Goal: Task Accomplishment & Management: Manage account settings

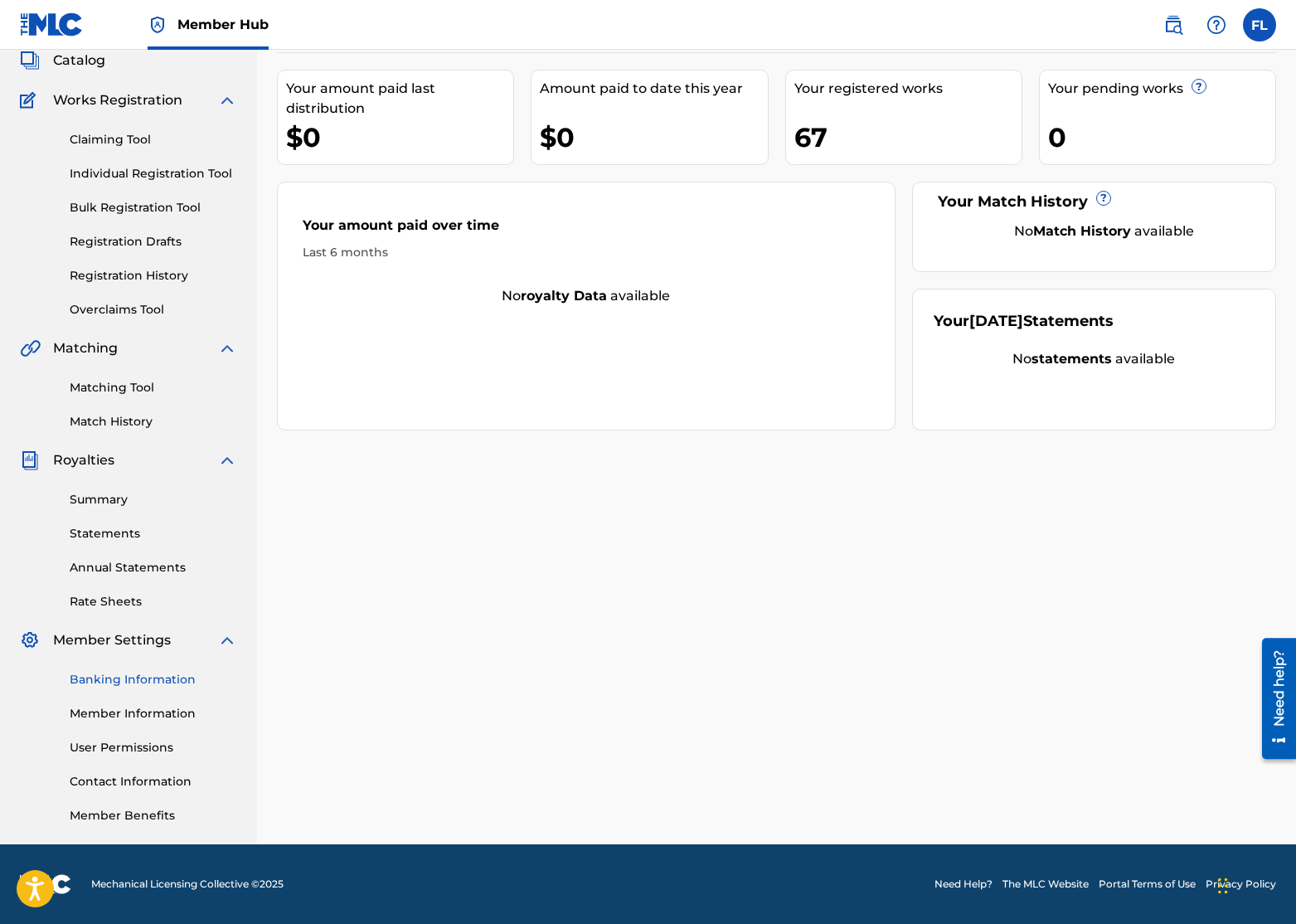
click at [105, 679] on link "Banking Information" at bounding box center [154, 679] width 168 height 17
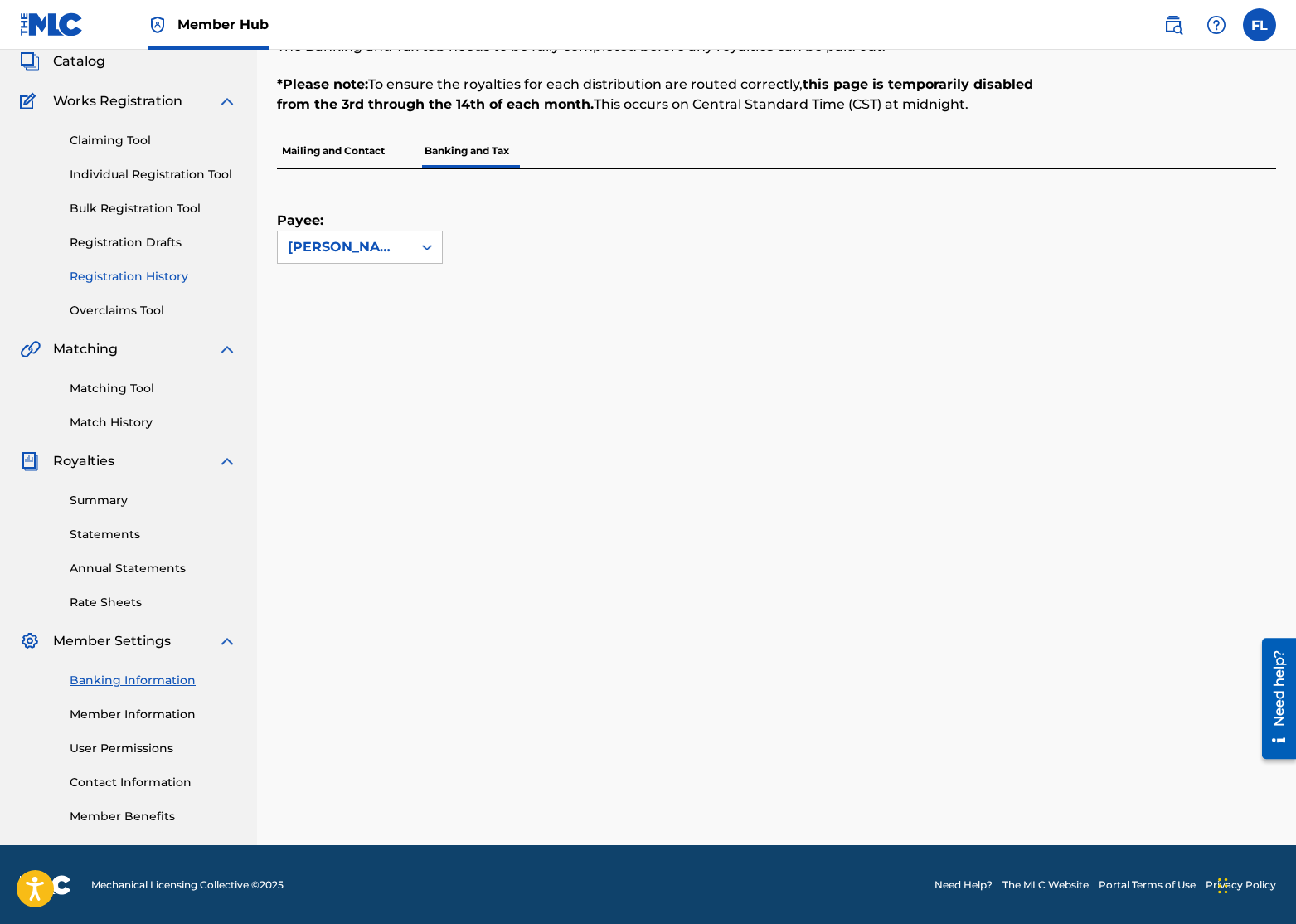
scroll to position [105, 0]
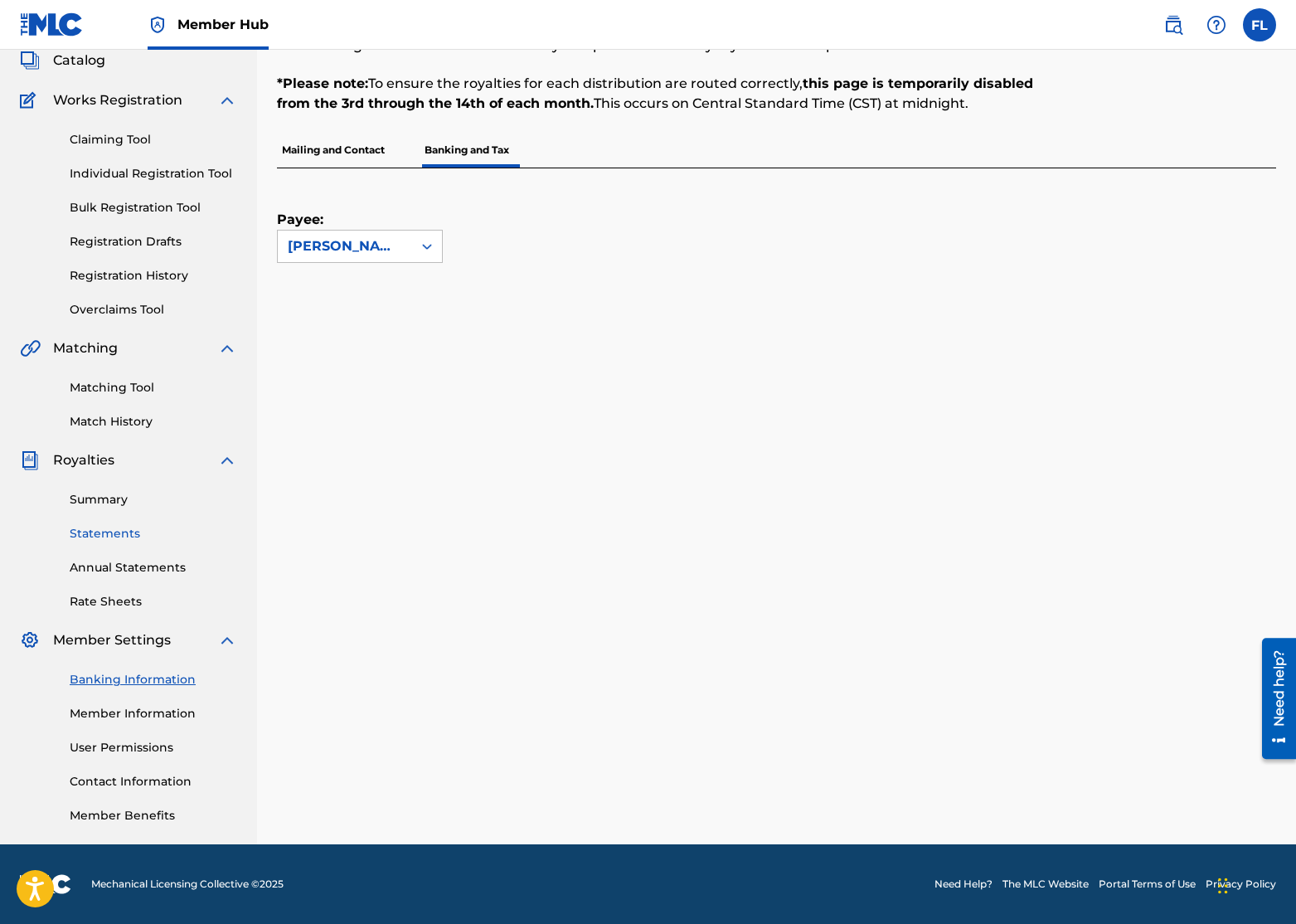
click at [118, 528] on link "Statements" at bounding box center [154, 533] width 168 height 17
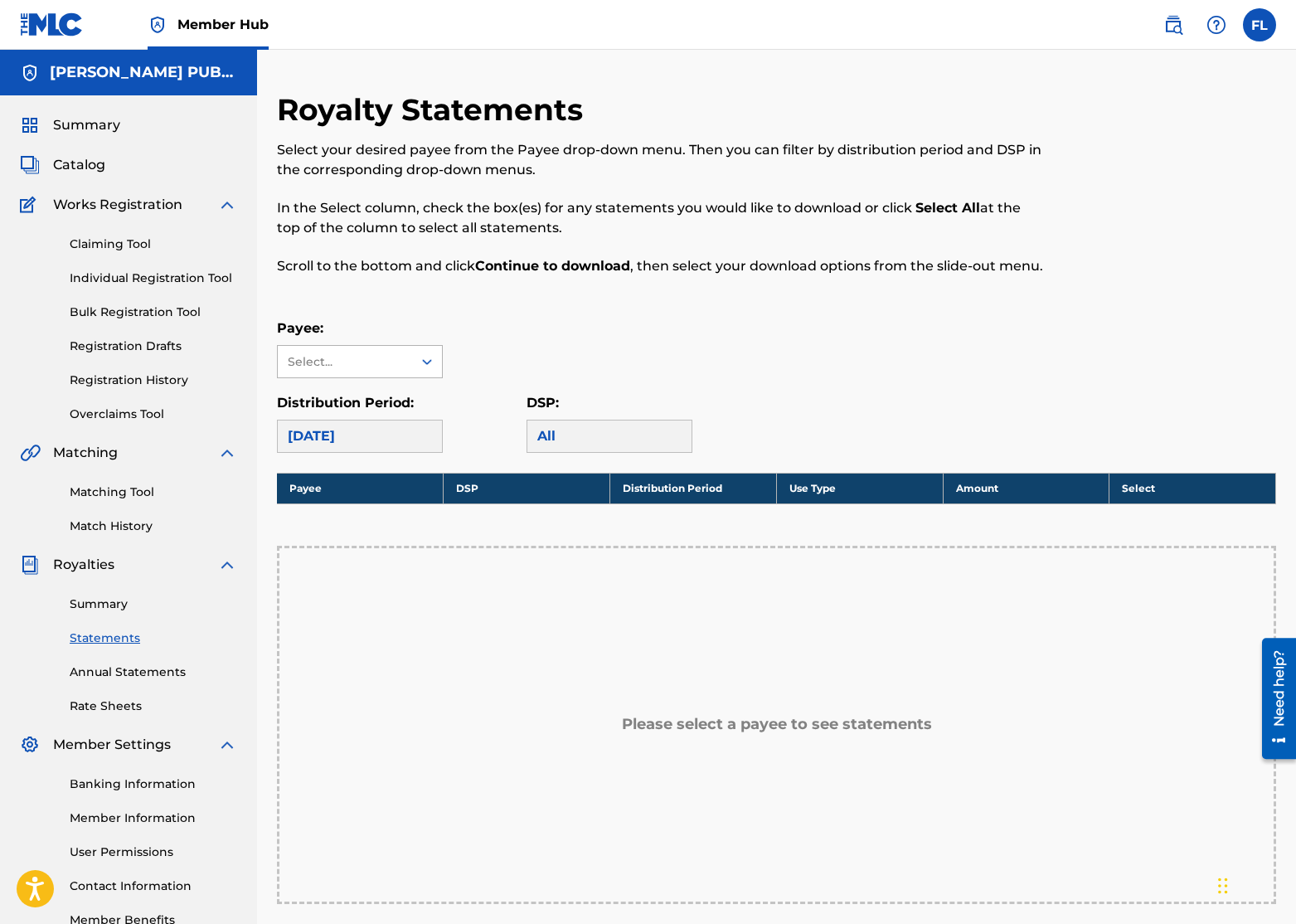
click at [369, 369] on div "Select..." at bounding box center [344, 361] width 113 height 17
click at [642, 381] on div "Payee: Use Up and Down to choose options, press Enter to select the currently f…" at bounding box center [776, 386] width 999 height 135
click at [148, 384] on link "Registration History" at bounding box center [154, 380] width 168 height 17
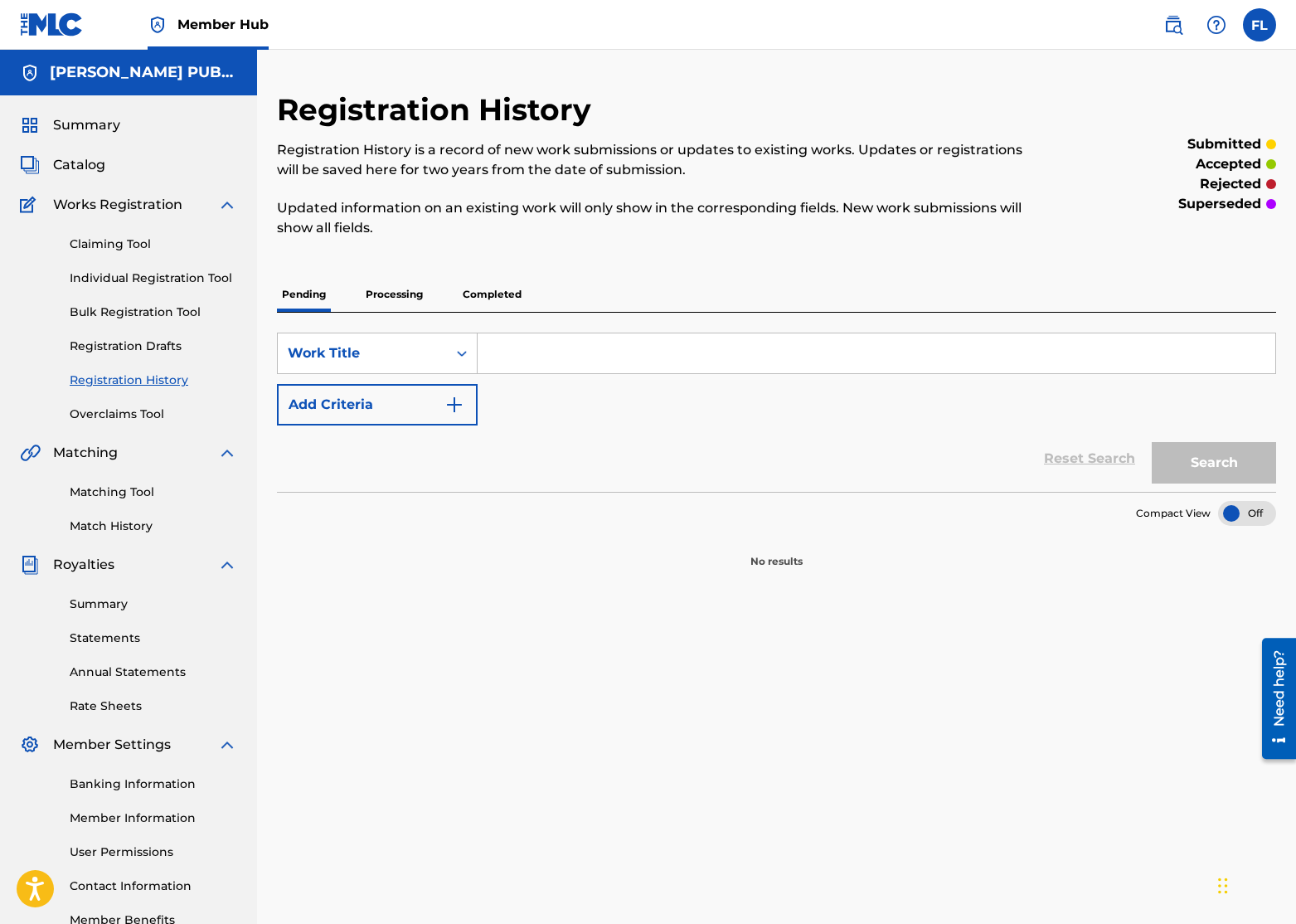
drag, startPoint x: 390, startPoint y: 289, endPoint x: 449, endPoint y: 289, distance: 59.0
click at [390, 289] on p "Processing" at bounding box center [394, 294] width 67 height 35
click at [493, 289] on p "Completed" at bounding box center [492, 294] width 69 height 35
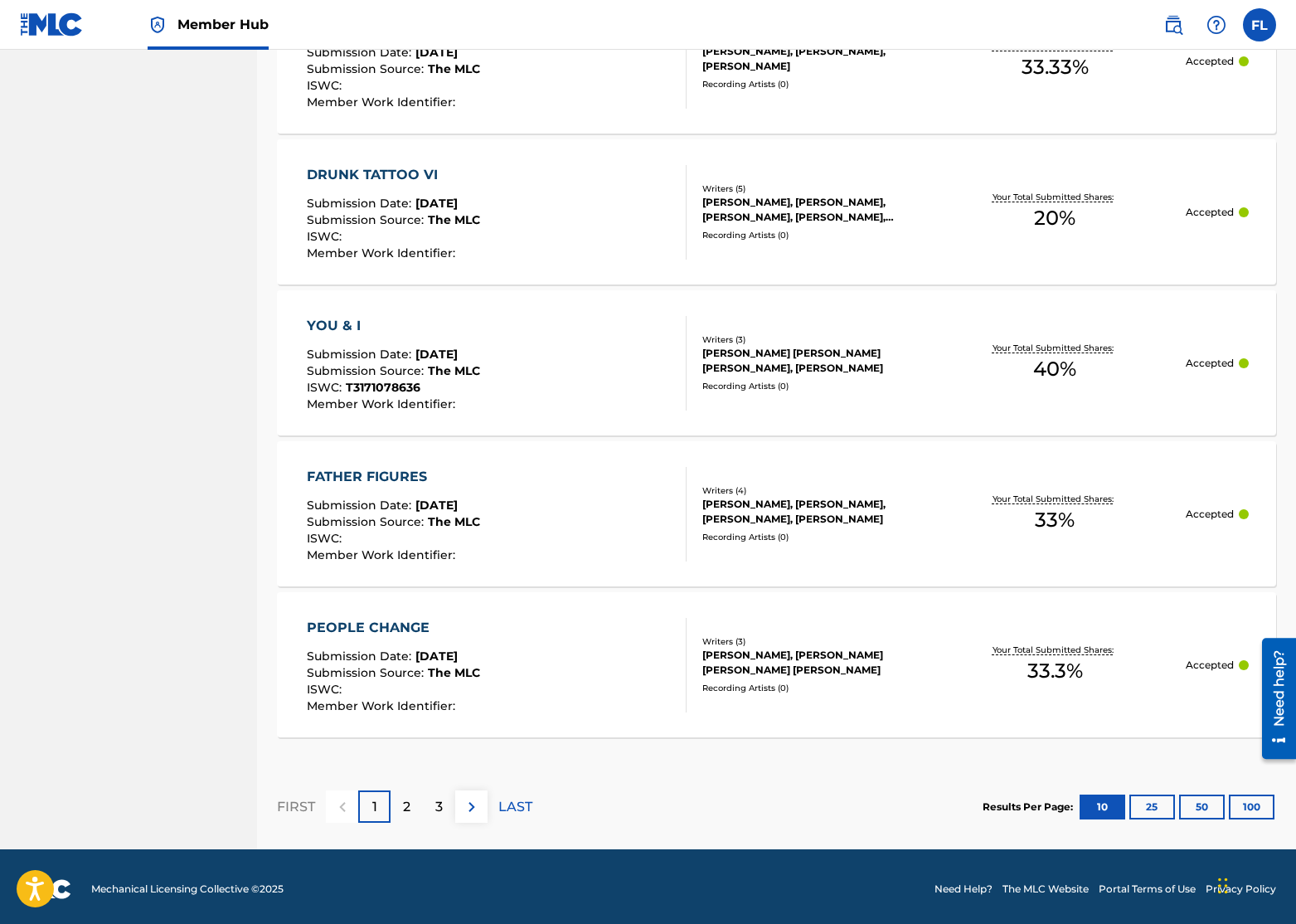
scroll to position [1391, 0]
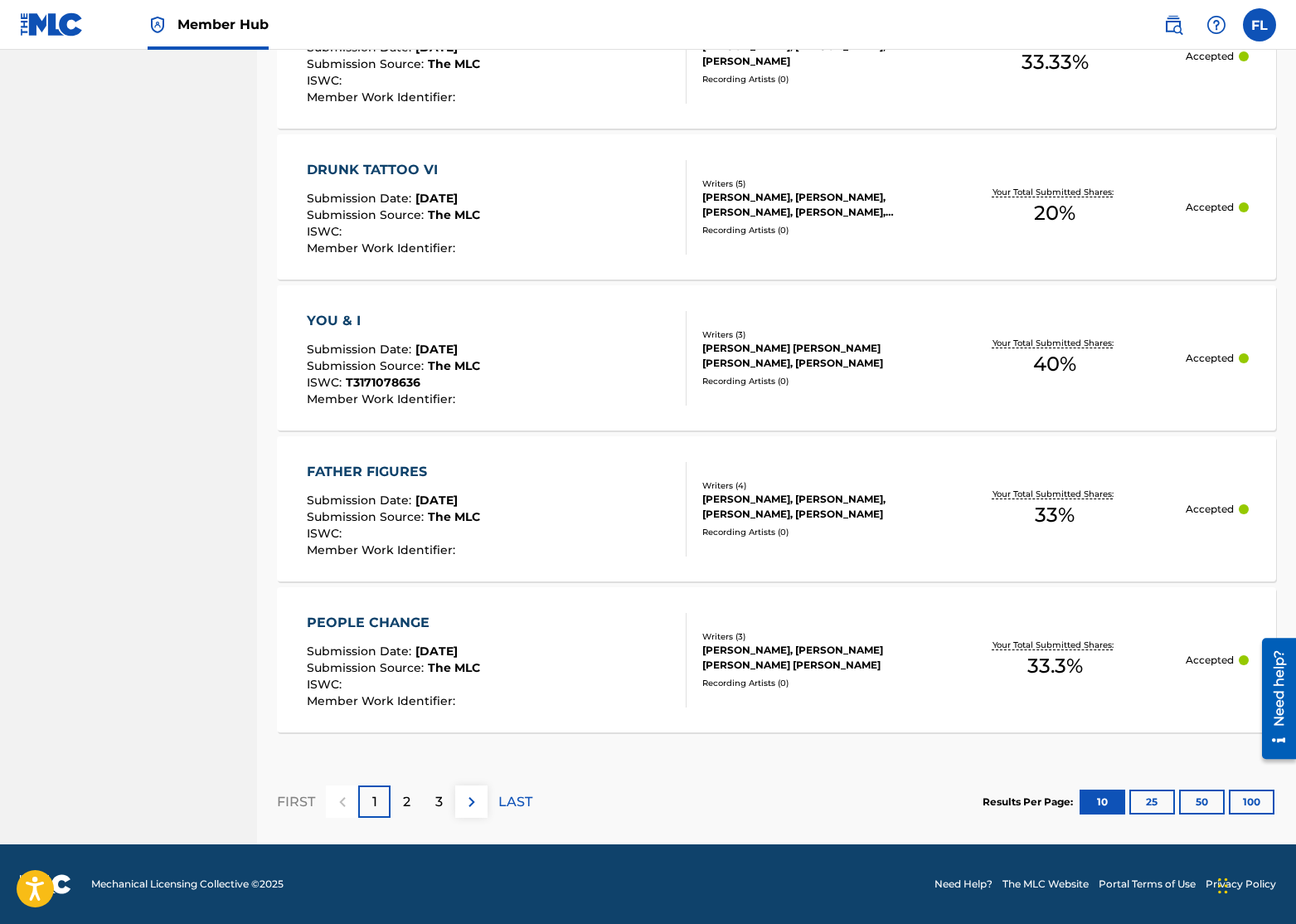
click at [397, 803] on div "2" at bounding box center [406, 801] width 32 height 32
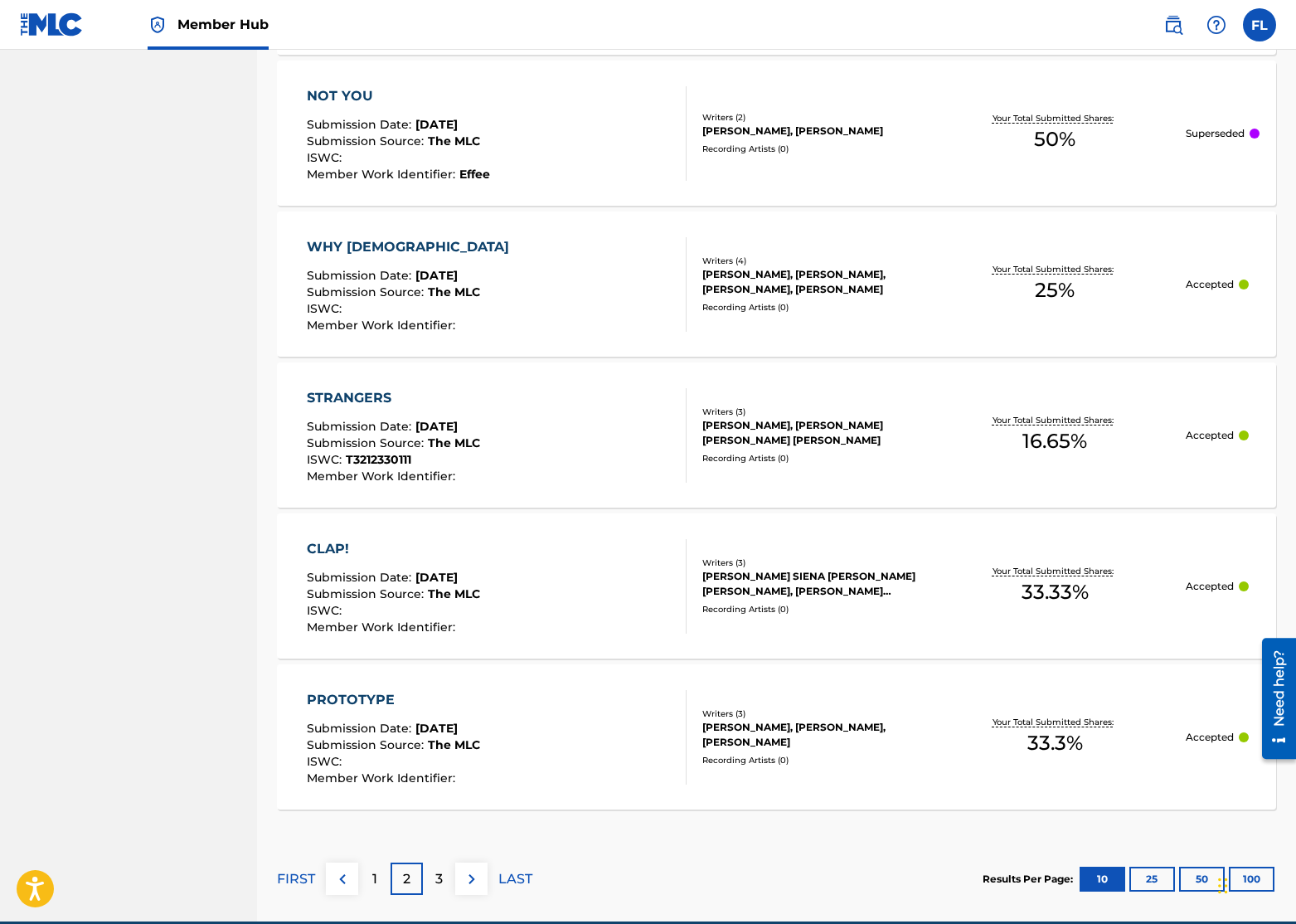
scroll to position [1373, 0]
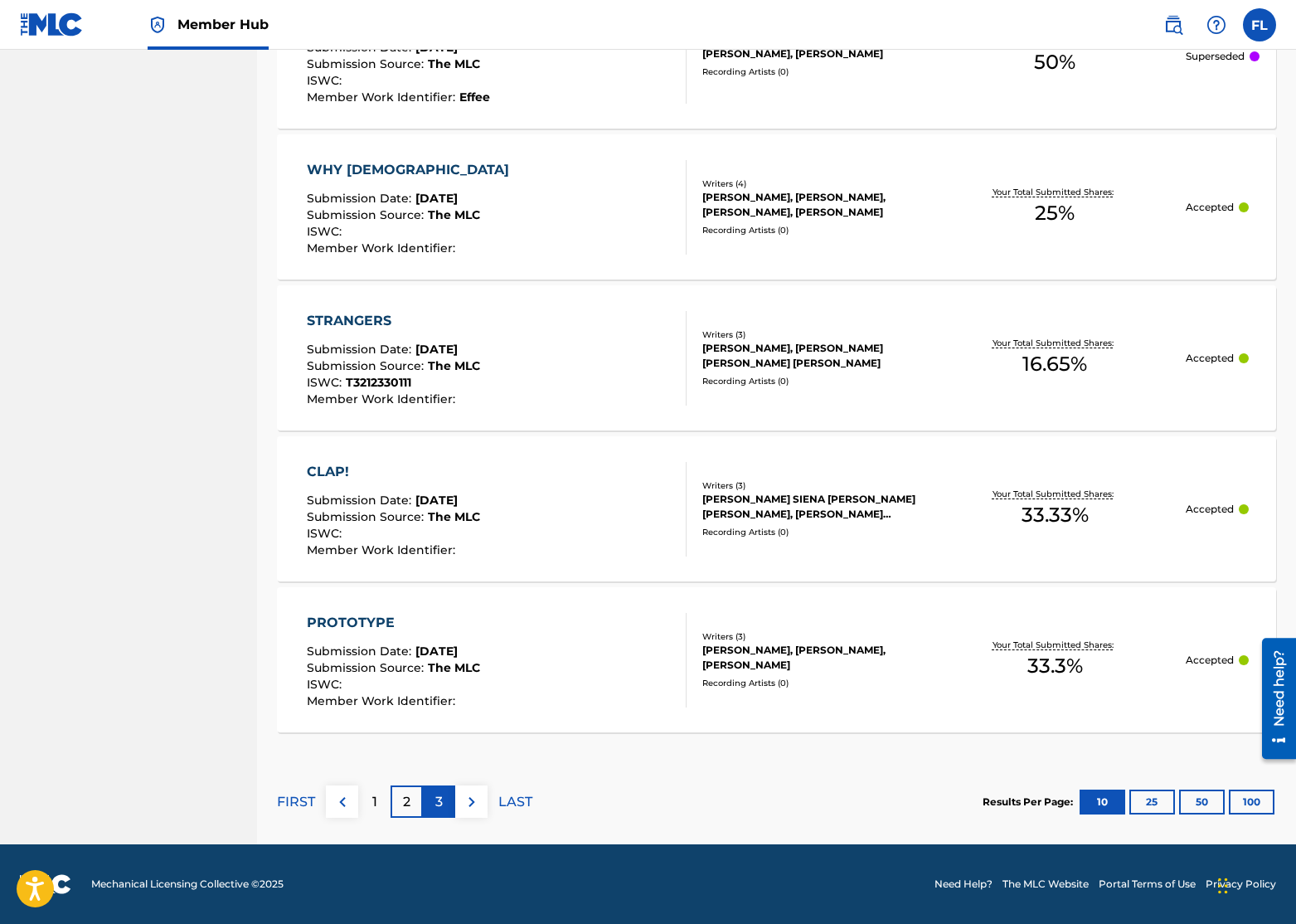
click at [439, 803] on p "3" at bounding box center [439, 802] width 7 height 20
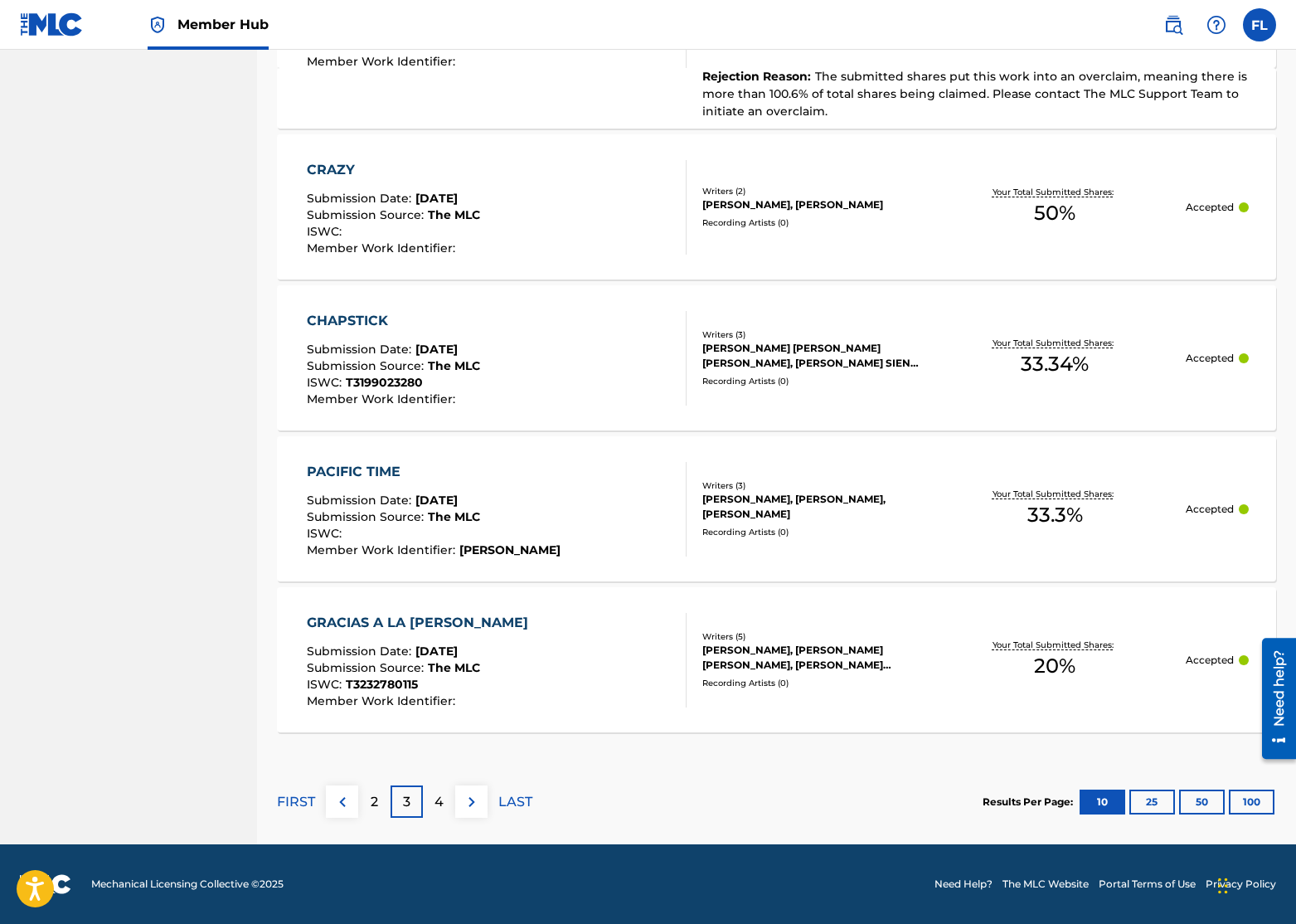
click at [438, 798] on p "4" at bounding box center [439, 802] width 9 height 20
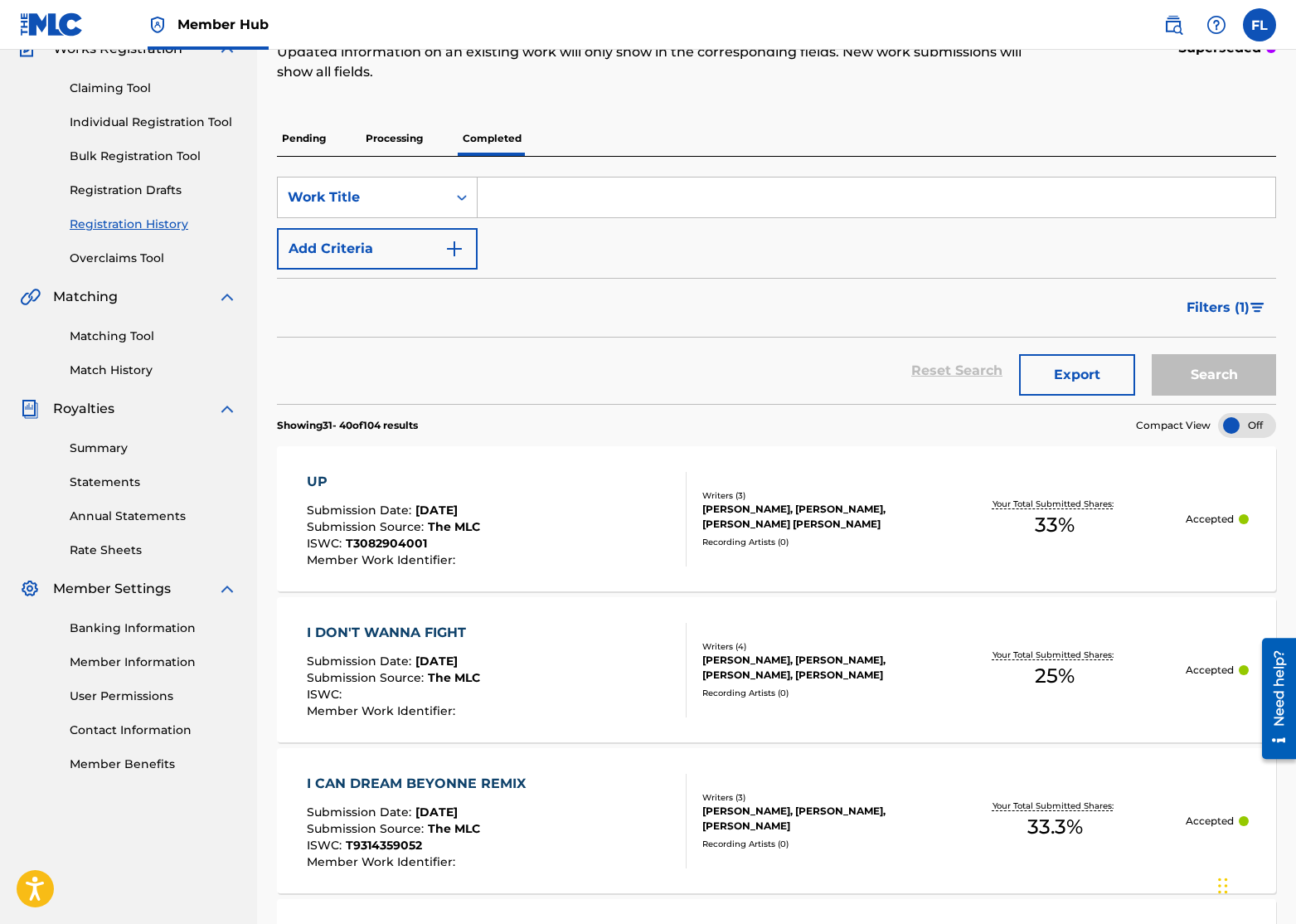
scroll to position [0, 0]
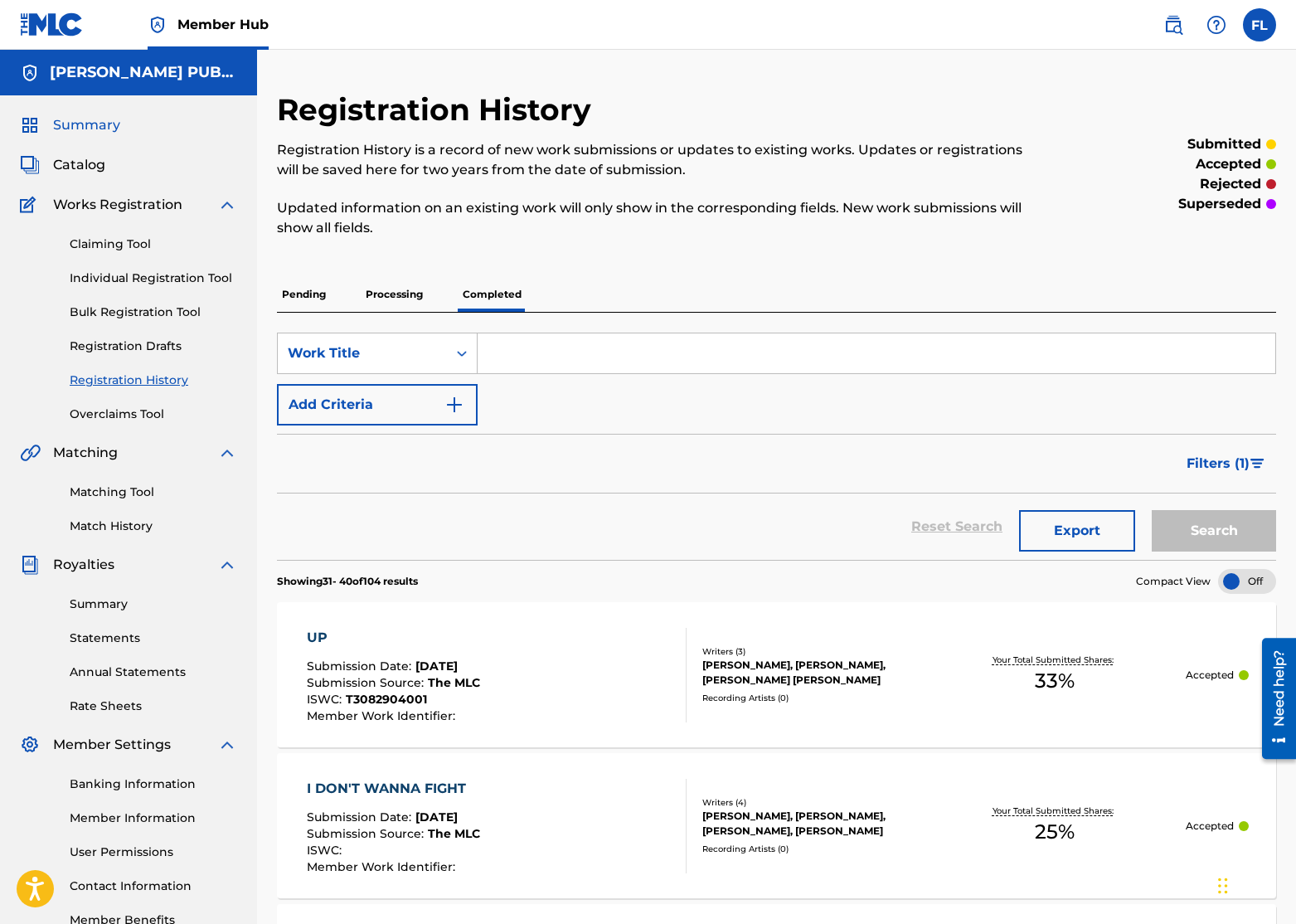
click at [86, 125] on span "Summary" at bounding box center [86, 125] width 67 height 20
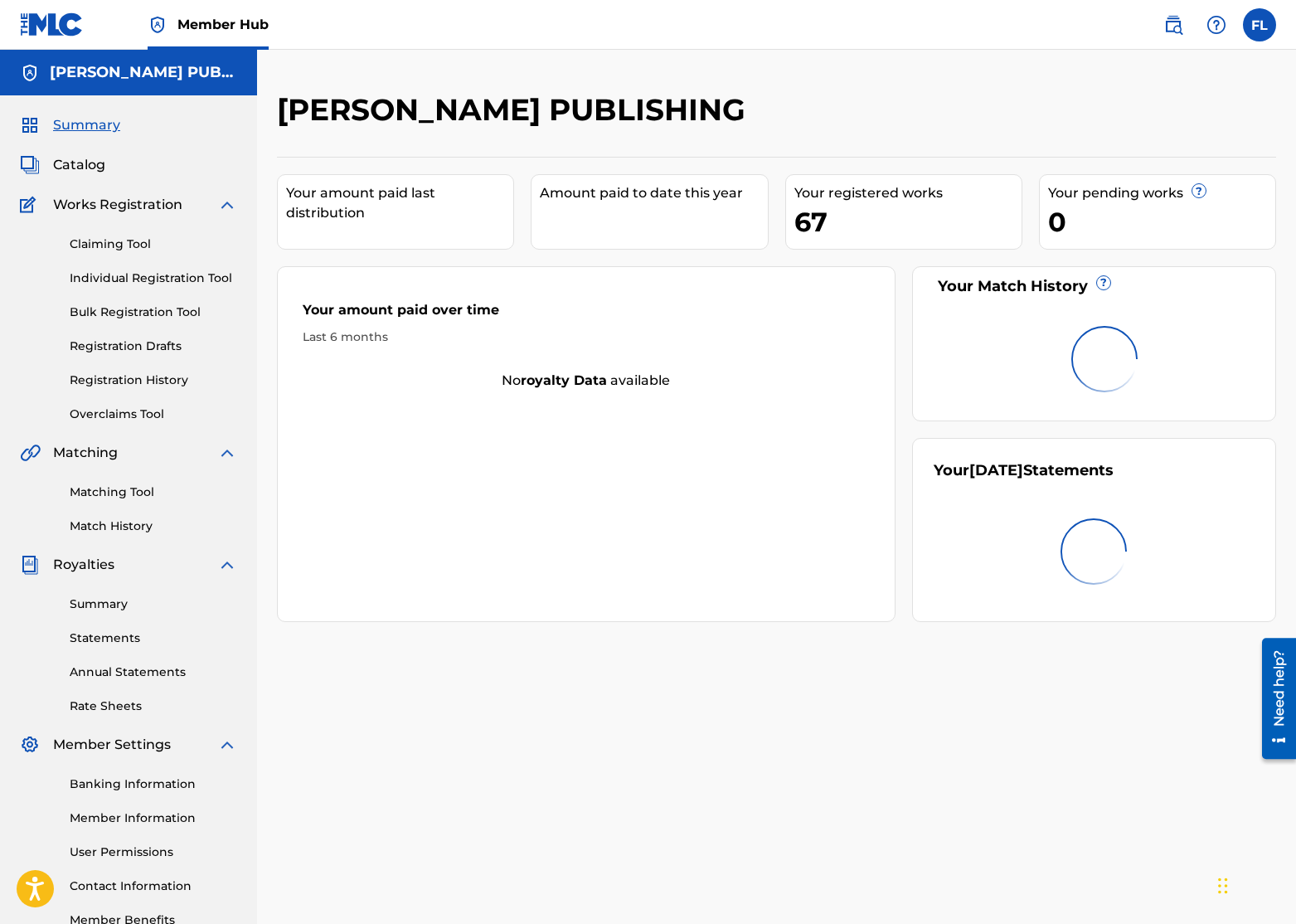
scroll to position [1, 0]
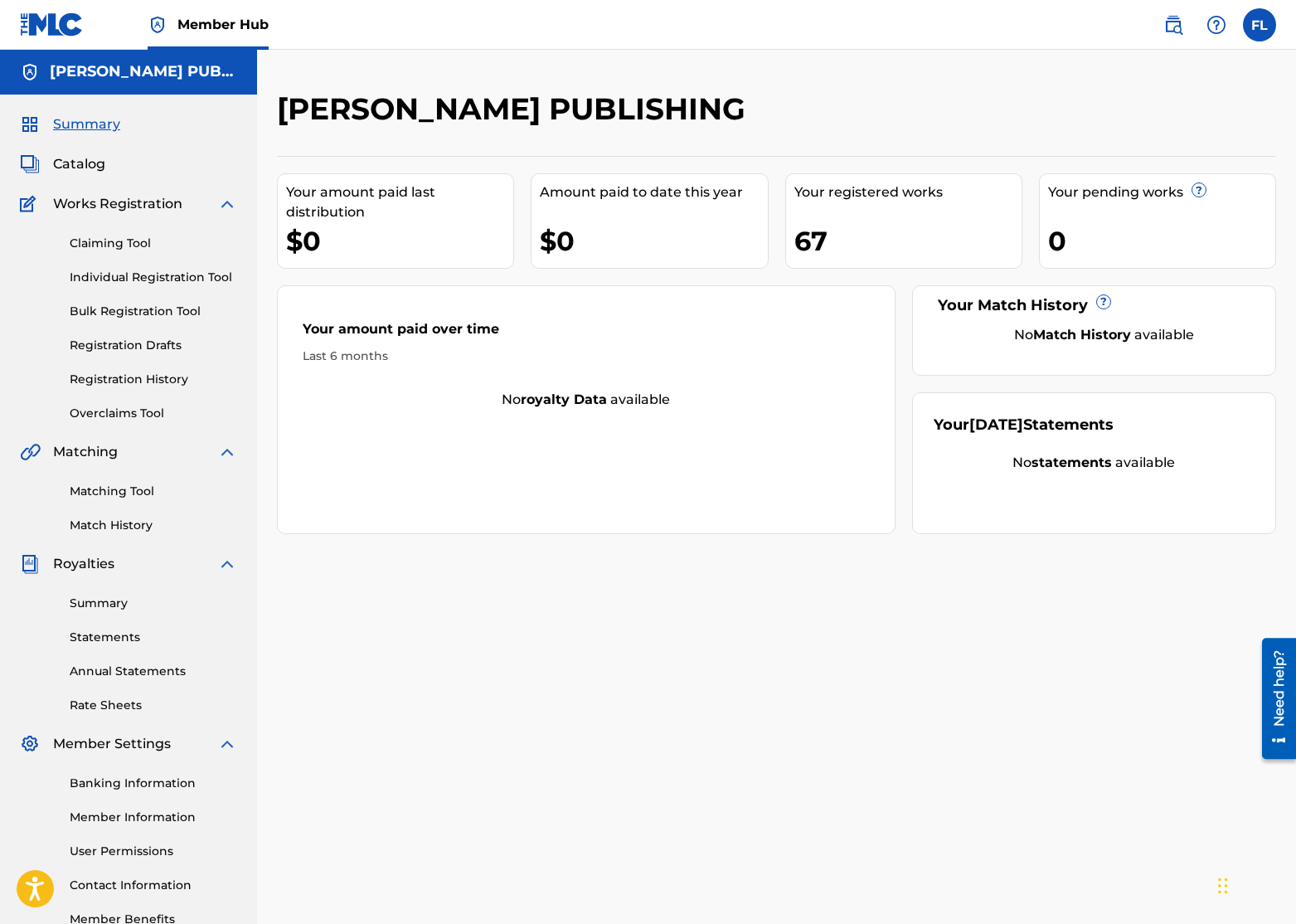
click at [195, 30] on span "Member Hub" at bounding box center [223, 24] width 91 height 19
click at [61, 29] on img at bounding box center [52, 24] width 64 height 24
click at [1259, 22] on label at bounding box center [1259, 25] width 33 height 33
click at [1259, 25] on input "FL [PERSON_NAME] [EMAIL_ADDRESS][DOMAIN_NAME] Notification Preferences Profile …" at bounding box center [1259, 25] width 0 height 0
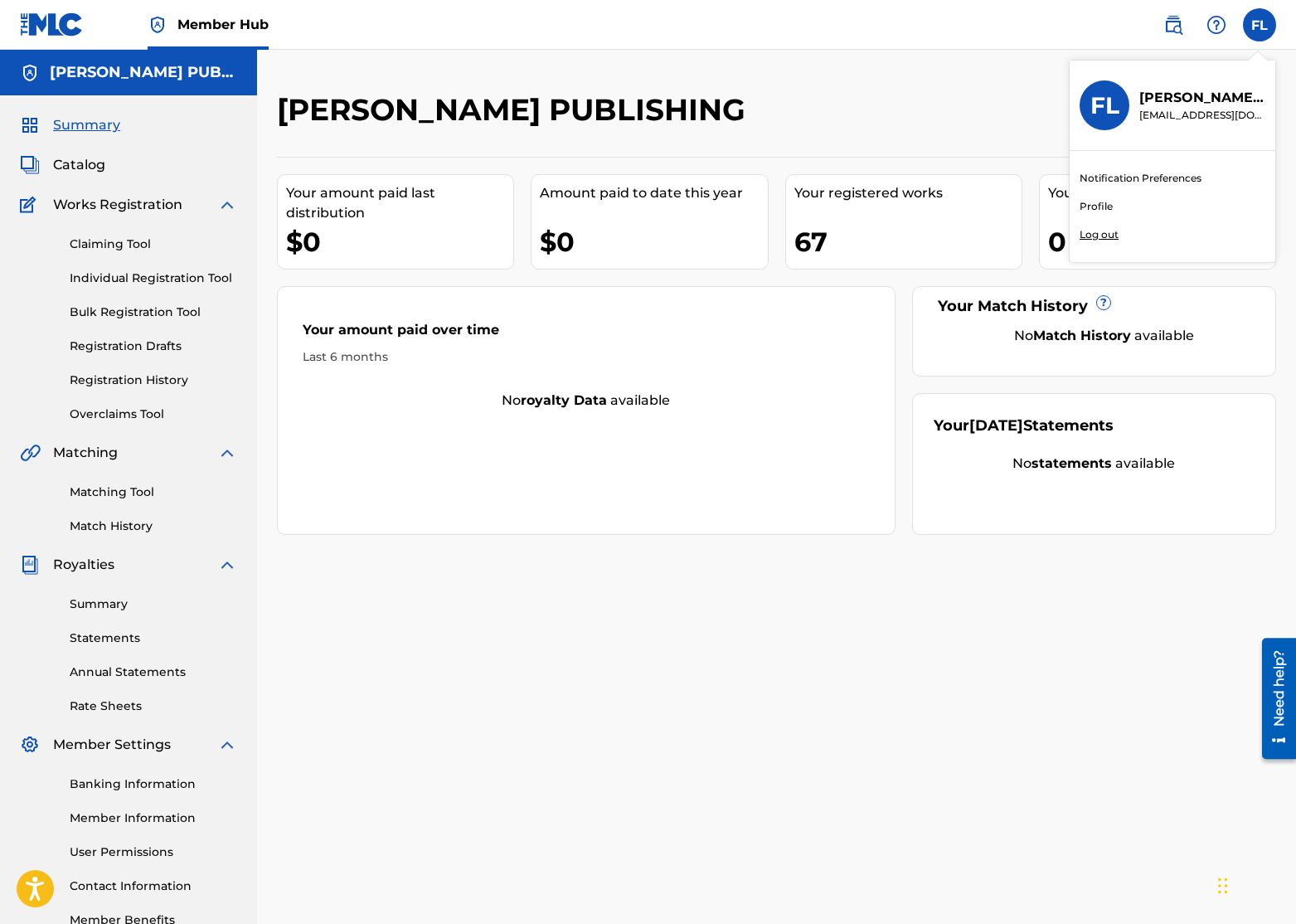
click at [1086, 206] on link "Profile" at bounding box center [1096, 206] width 33 height 15
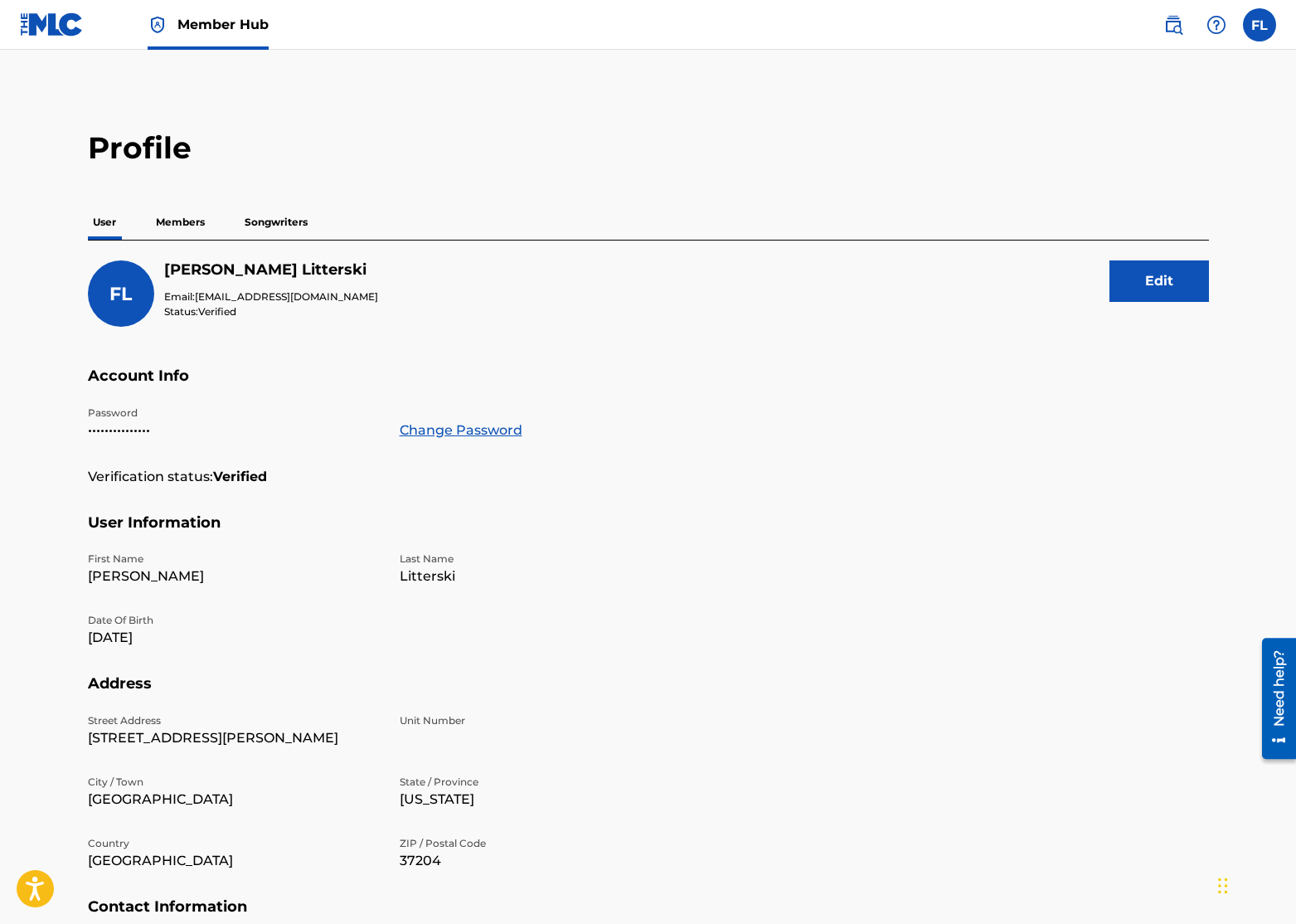
click at [200, 32] on span "Member Hub" at bounding box center [223, 24] width 91 height 19
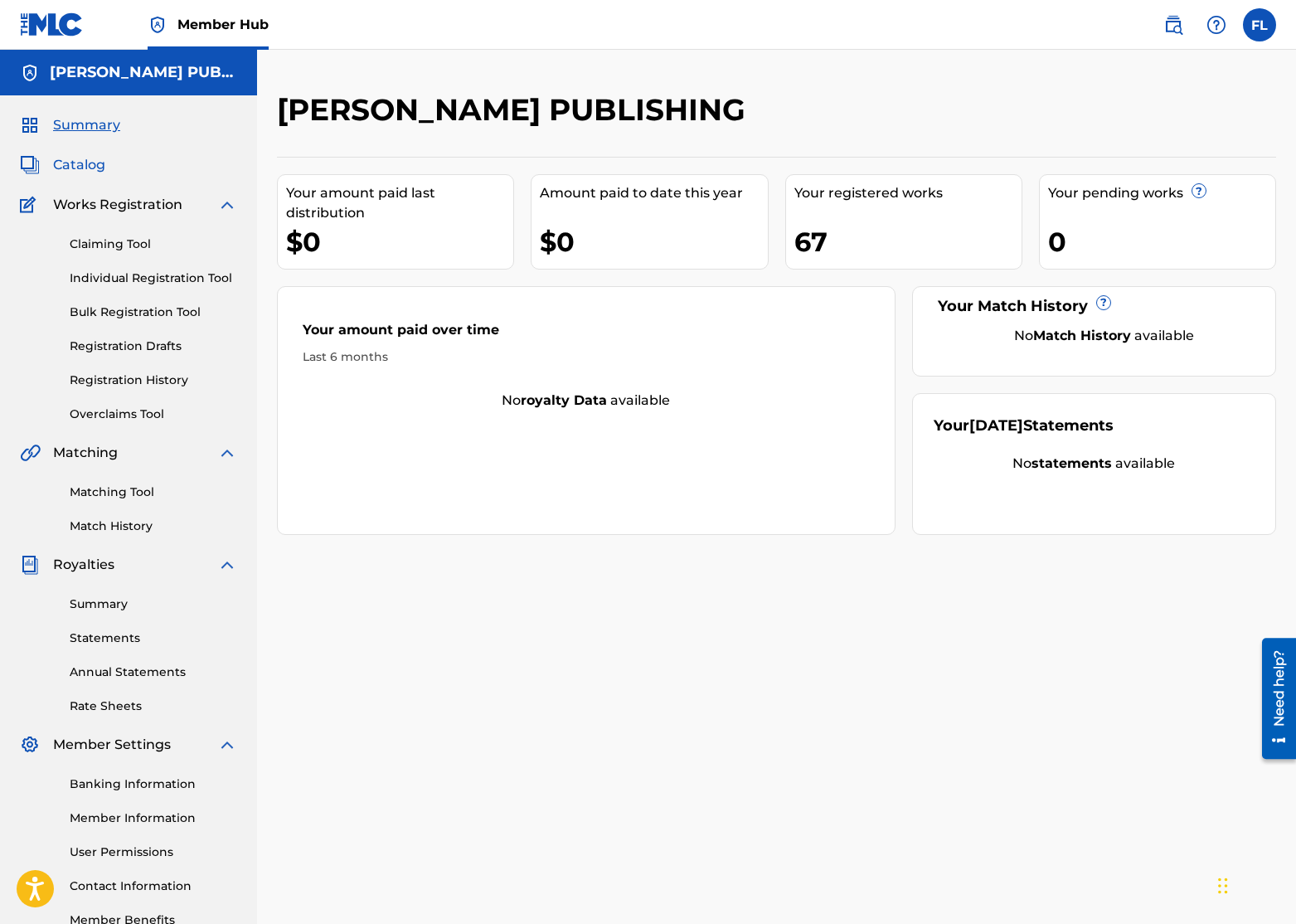
click at [76, 167] on span "Catalog" at bounding box center [79, 165] width 52 height 20
